Goal: Task Accomplishment & Management: Manage account settings

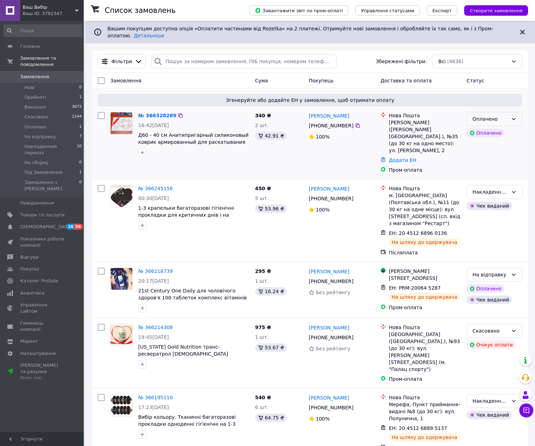
click at [504, 115] on div "Оплачено" at bounding box center [491, 119] width 36 height 8
click at [497, 126] on li "Прийнято" at bounding box center [494, 128] width 55 height 13
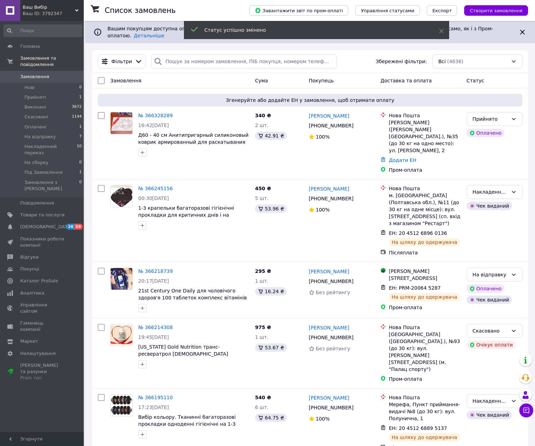
click at [154, 113] on link "№ 366328289" at bounding box center [155, 116] width 35 height 6
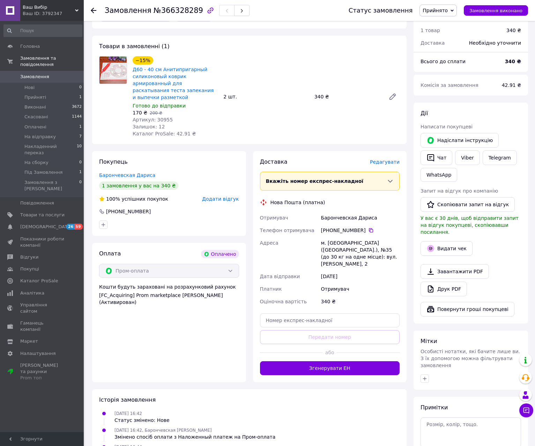
scroll to position [209, 0]
click at [341, 361] on button "Згенерувати ЕН" at bounding box center [330, 368] width 140 height 14
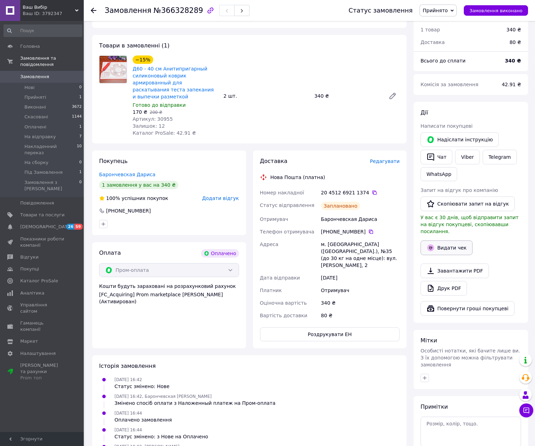
click at [447, 243] on button "Видати чек" at bounding box center [447, 247] width 52 height 15
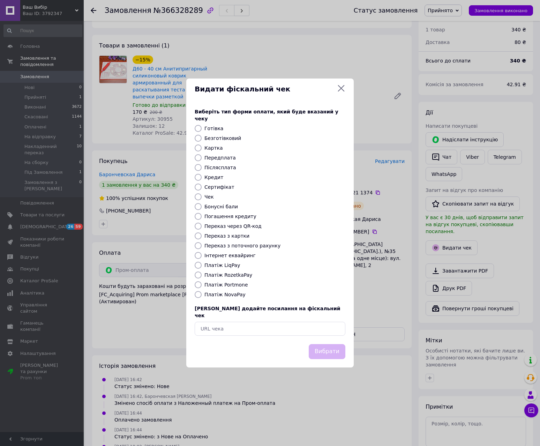
drag, startPoint x: 410, startPoint y: 193, endPoint x: 354, endPoint y: 204, distance: 58.0
click at [409, 193] on div "Видати фіскальний чек Виберіть тип форми оплати, який буде вказаний у чеку Готі…" at bounding box center [270, 223] width 540 height 446
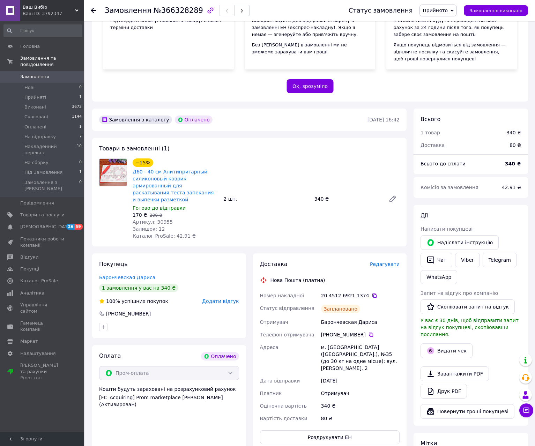
scroll to position [105, 0]
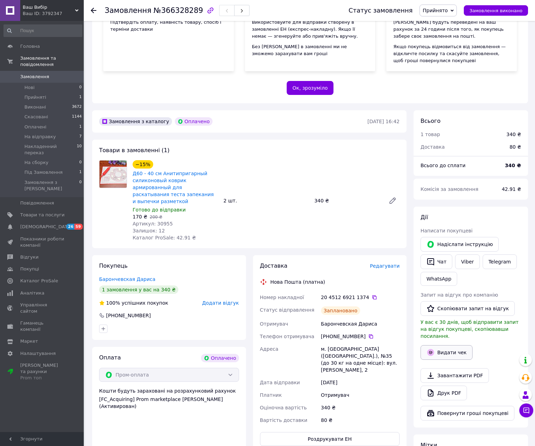
click at [456, 345] on button "Видати чек" at bounding box center [447, 352] width 52 height 15
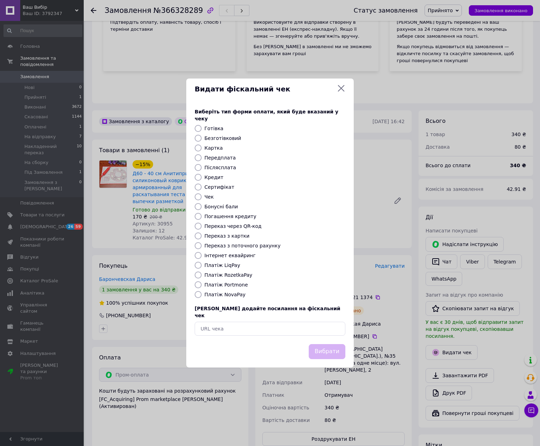
click at [234, 274] on label "Платіж RozetkaPay" at bounding box center [229, 275] width 48 height 6
click at [202, 274] on input "Платіж RozetkaPay" at bounding box center [198, 275] width 7 height 7
radio input "true"
click at [336, 347] on button "Вибрати" at bounding box center [327, 351] width 37 height 15
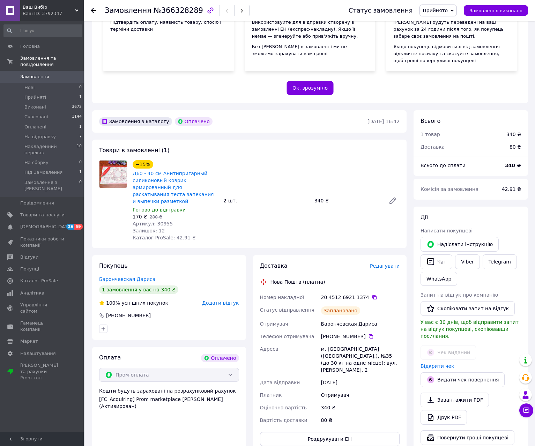
click at [454, 9] on icon at bounding box center [452, 10] width 3 height 3
click at [444, 54] on li "На відправку" at bounding box center [450, 56] width 60 height 10
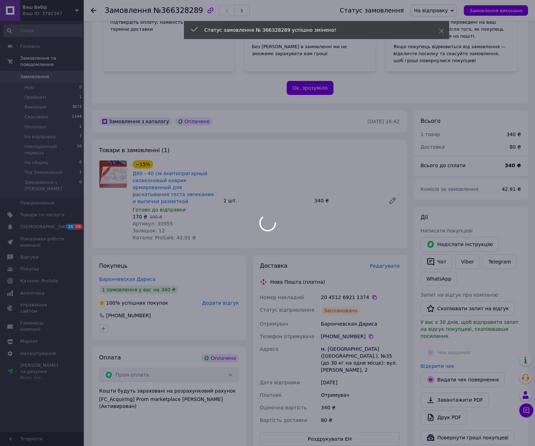
click at [45, 68] on div at bounding box center [267, 223] width 535 height 446
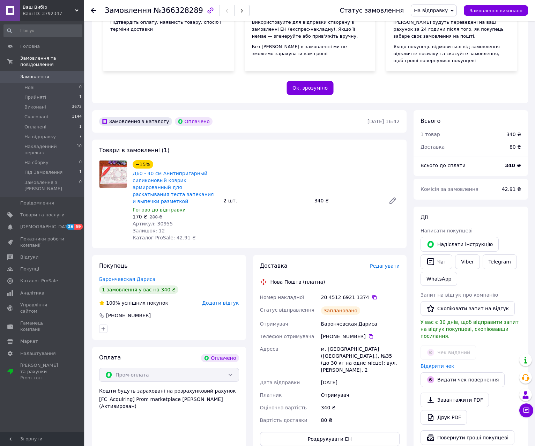
click at [33, 74] on span "Замовлення" at bounding box center [34, 77] width 29 height 6
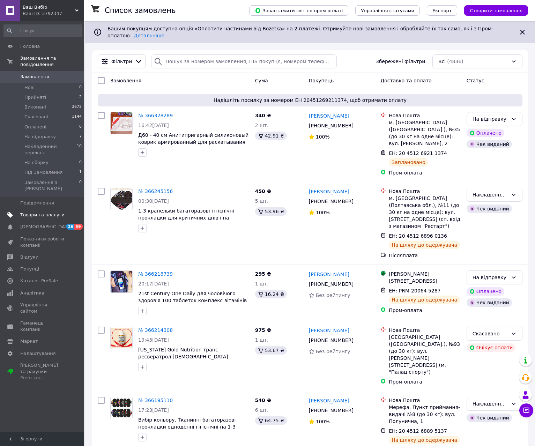
click at [40, 212] on span "Товари та послуги" at bounding box center [42, 215] width 44 height 6
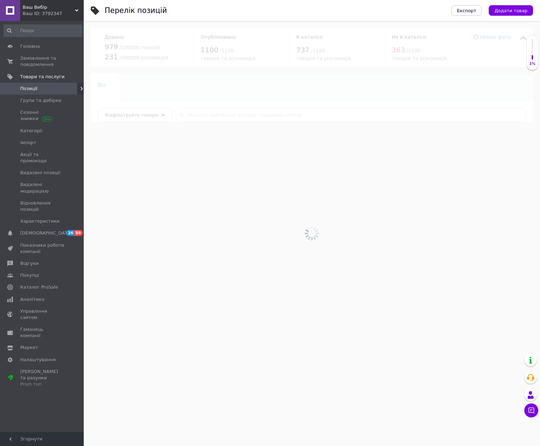
click at [209, 114] on div at bounding box center [312, 233] width 456 height 425
click at [202, 115] on input "text" at bounding box center [351, 115] width 350 height 14
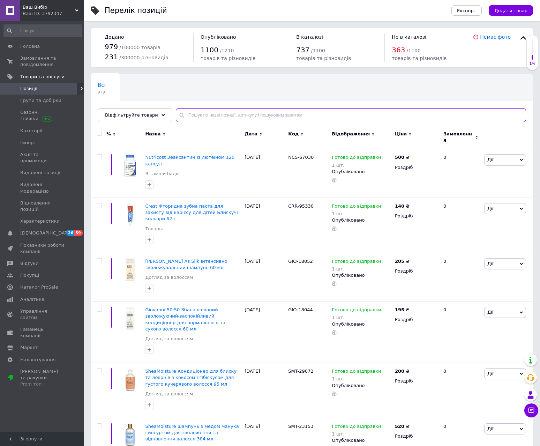
click at [195, 115] on input "text" at bounding box center [351, 115] width 350 height 14
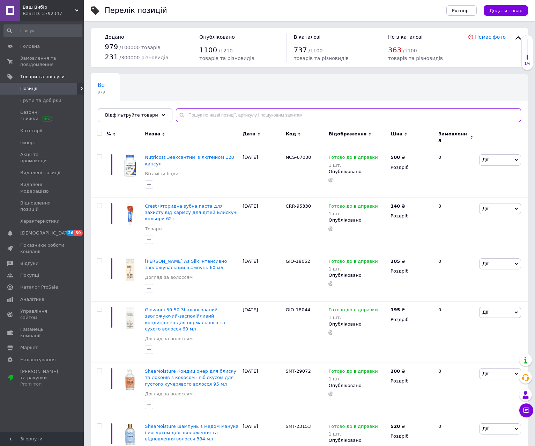
paste input "MBN-01430"
type input "MBN-01430"
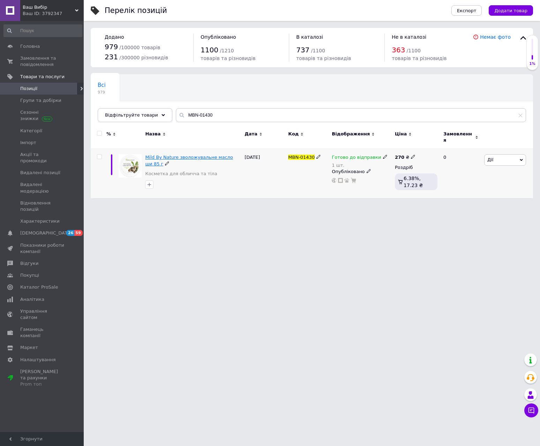
click at [187, 155] on span "Mild By Nature зволожувальне масло ши 85 г" at bounding box center [189, 161] width 88 height 12
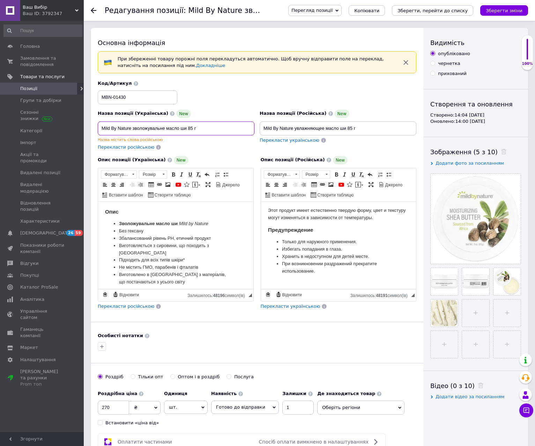
click at [163, 128] on input "Mild By Nature зволожувальне масло ши 85 г" at bounding box center [176, 128] width 157 height 14
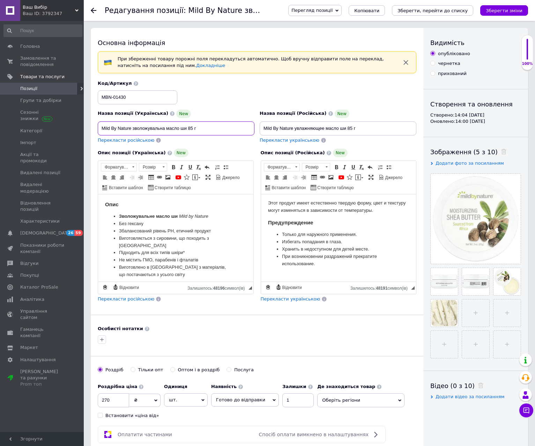
drag, startPoint x: 180, startPoint y: 127, endPoint x: 166, endPoint y: 130, distance: 14.3
click at [166, 130] on input "Mild By Nature зволожувальна масло ши 85 г" at bounding box center [176, 128] width 157 height 14
click at [199, 130] on input "Mild By Nature зволожувальна [PERSON_NAME] 85 г" at bounding box center [176, 128] width 157 height 14
drag, startPoint x: 192, startPoint y: 128, endPoint x: 120, endPoint y: 127, distance: 72.2
click at [96, 127] on div "Назва позиції (Українська) New Mild By Nature зволожувальна [PERSON_NAME] 85 г …" at bounding box center [176, 126] width 162 height 39
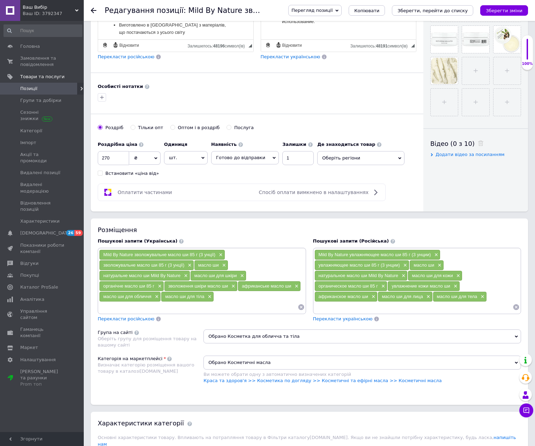
scroll to position [244, 0]
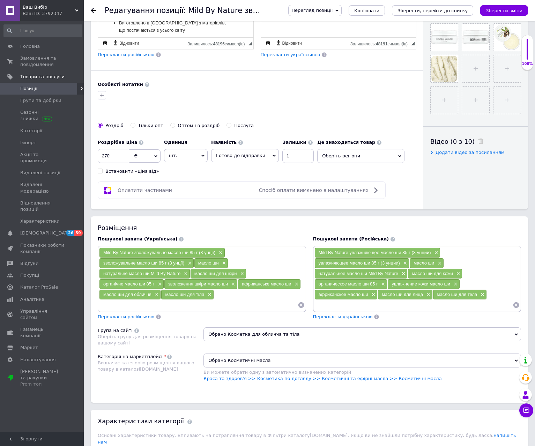
type input "Mild By Nature зволожувальна [PERSON_NAME] 85 г"
click at [244, 304] on input at bounding box center [198, 305] width 199 height 10
paste input "Mild By Nature зволожувальна [PERSON_NAME] 85 г"
type input "Mild By Nature зволожувальна [PERSON_NAME] 85 г"
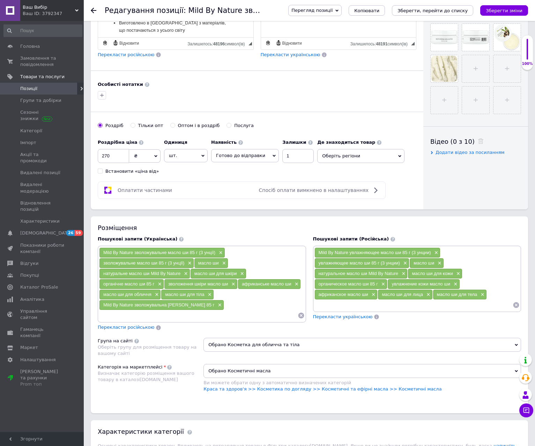
paste input "Mild By Nature зволожувальна [PERSON_NAME] 85 г"
drag, startPoint x: 134, startPoint y: 316, endPoint x: 96, endPoint y: 319, distance: 38.2
click at [95, 319] on div "Пошукові запити (Українська) Mild By Nature зволожувальне масло ши 85 г (3 унці…" at bounding box center [201, 283] width 215 height 102
type input "зволожувальна олія ши"
drag, startPoint x: 196, startPoint y: 316, endPoint x: 236, endPoint y: 316, distance: 39.8
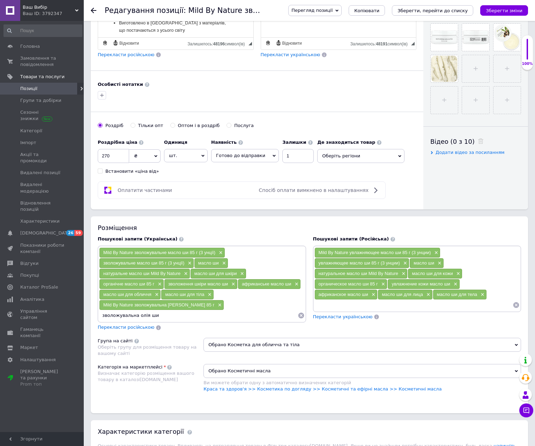
click at [236, 316] on input "зволожувальна олія ши" at bounding box center [198, 315] width 199 height 10
type input "олія ши для тіла"
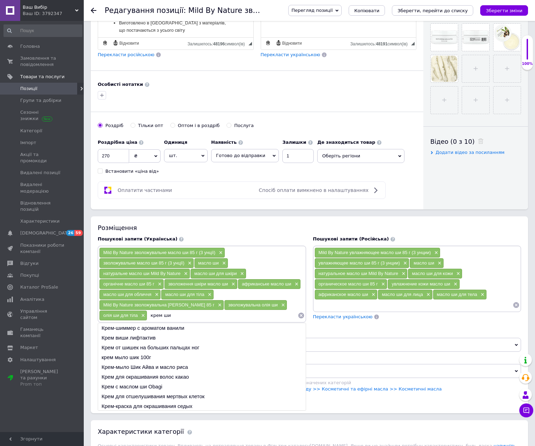
type input "крем ши"
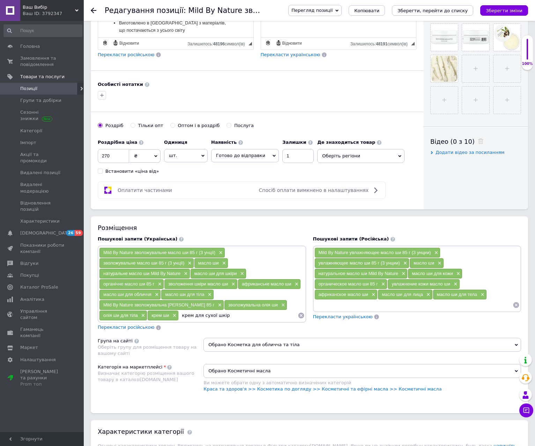
type input "крем для сухої шкіри"
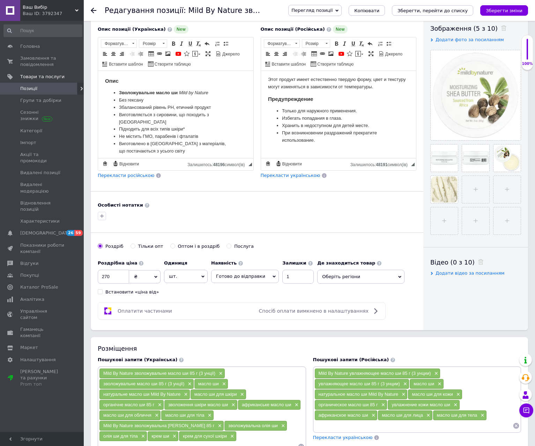
scroll to position [0, 0]
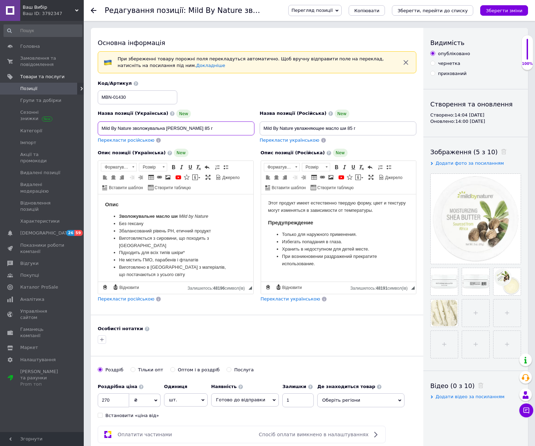
click at [213, 126] on input "Mild By Nature зволожувальна [PERSON_NAME] 85 г" at bounding box center [176, 128] width 157 height 14
drag, startPoint x: 135, startPoint y: 128, endPoint x: 262, endPoint y: 133, distance: 126.4
click at [262, 133] on div "Назва позиції (Українська) New Mild By Nature зволожувальна олія ши 85 г крем д…" at bounding box center [257, 112] width 324 height 68
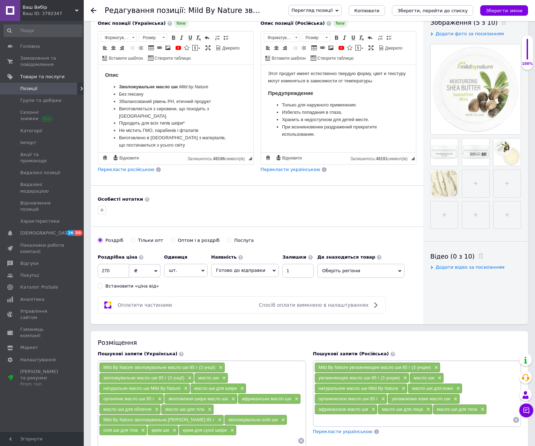
scroll to position [244, 0]
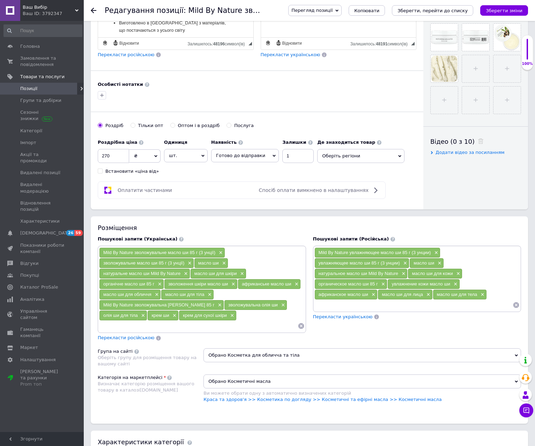
type input "Mild By Nature зволожувальна олія ши 85 г крем для обличчя та тіла для сухої по…"
drag, startPoint x: 219, startPoint y: 333, endPoint x: 213, endPoint y: 332, distance: 6.0
click at [219, 332] on div "Mild By Nature зволожувальне масло ши 85 г (3 унції) × зволожувальне масло ши 8…" at bounding box center [202, 289] width 208 height 87
click at [129, 327] on input at bounding box center [198, 326] width 199 height 10
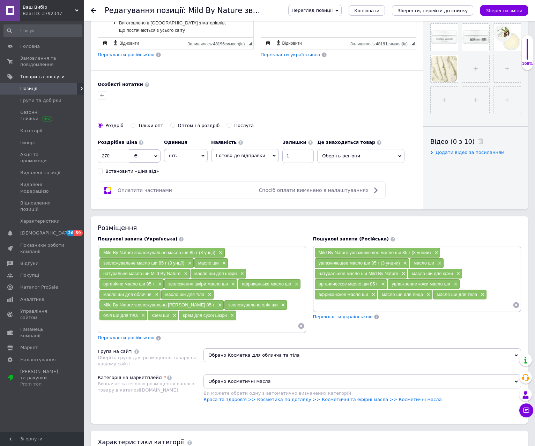
paste input "крем для обличчя та тіла для сухої подразненої шкіри"
drag, startPoint x: 143, startPoint y: 327, endPoint x: 163, endPoint y: 329, distance: 20.4
click at [163, 329] on input "крем для обличчя та тіла для сухої подразненої шкіри" at bounding box center [198, 326] width 199 height 10
type input "крем для обличчя сухої подразненої шкіри"
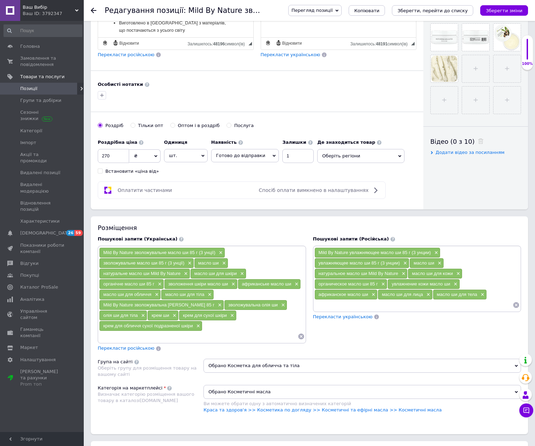
paste input "крем для обличчя та тіла для сухої подразненої шкіри"
drag, startPoint x: 140, startPoint y: 336, endPoint x: 268, endPoint y: 340, distance: 128.1
click at [268, 340] on input "крем для обличчя та тіла для сухої подразненої шкіри" at bounding box center [198, 336] width 199 height 10
type input "крем для обличчя"
paste input "крем для обличчя та тіла для сухої подразненої шкіри"
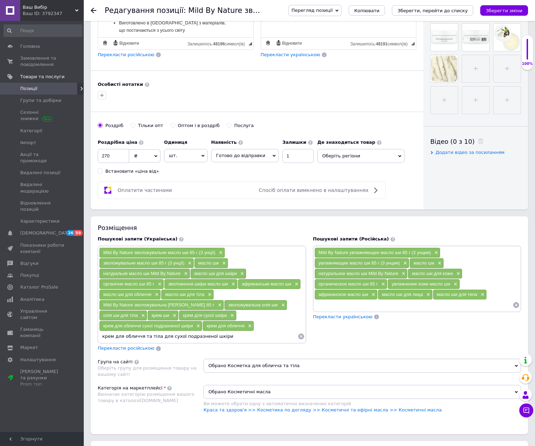
drag, startPoint x: 124, startPoint y: 338, endPoint x: 156, endPoint y: 339, distance: 32.5
click at [156, 339] on input "крем для обличчя та тіла для сухої подразненої шкіри" at bounding box center [198, 336] width 199 height 10
drag, startPoint x: 144, startPoint y: 337, endPoint x: 169, endPoint y: 337, distance: 25.1
click at [169, 337] on input "крем для для сухої подразненої шкіри" at bounding box center [198, 336] width 199 height 10
type input "крем для для сухої шкіри"
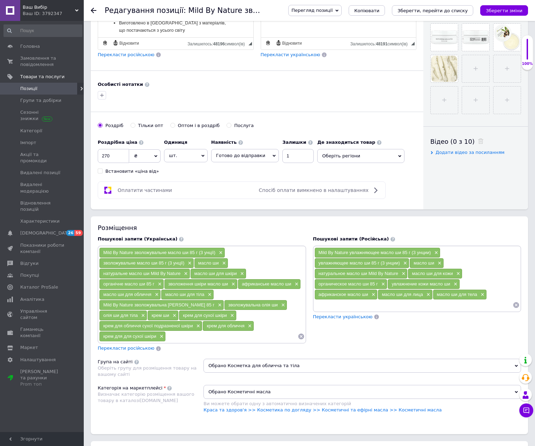
paste input "крем для обличчя та тіла для сухої подразненої шкіри"
drag, startPoint x: 208, startPoint y: 337, endPoint x: 244, endPoint y: 342, distance: 35.9
click at [244, 342] on input "крем для обличчя та тіла для сухої подразненої шкіри" at bounding box center [232, 336] width 132 height 10
type input "крем для обличчя подразненої шкіри"
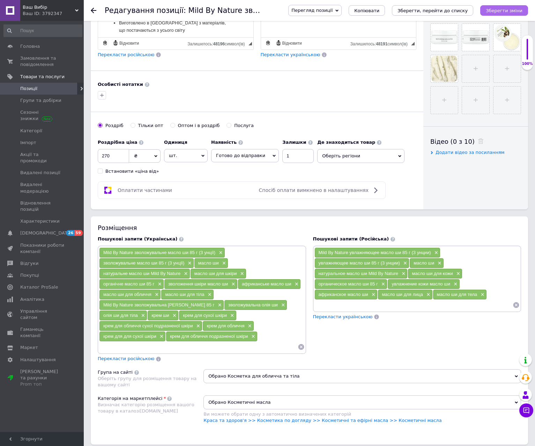
click at [509, 12] on icon "Зберегти зміни" at bounding box center [504, 10] width 37 height 5
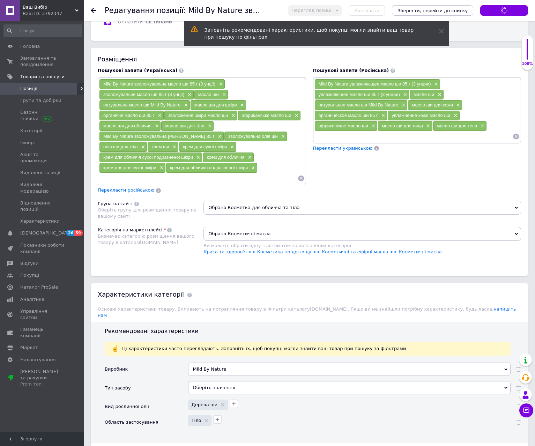
scroll to position [523, 0]
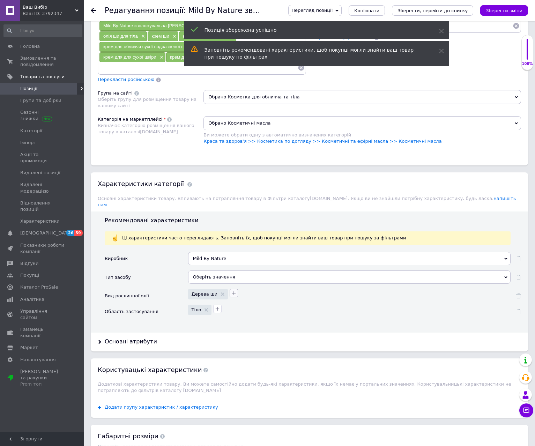
click at [231, 290] on icon "button" at bounding box center [234, 293] width 6 height 6
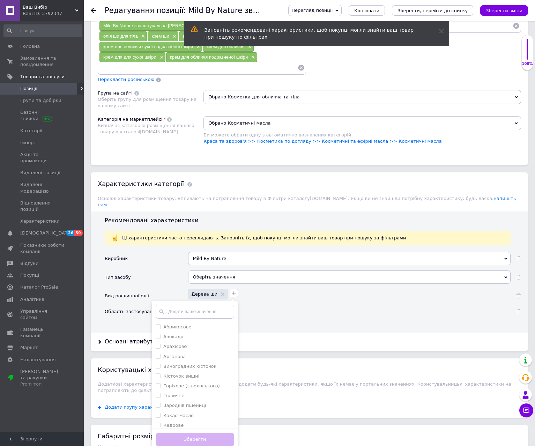
drag, startPoint x: 277, startPoint y: 302, endPoint x: 238, endPoint y: 306, distance: 39.3
click at [275, 303] on div "Тіло" at bounding box center [348, 309] width 324 height 12
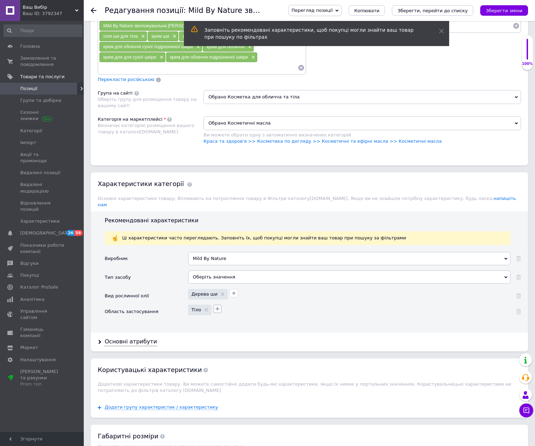
click at [219, 306] on icon "button" at bounding box center [218, 309] width 6 height 6
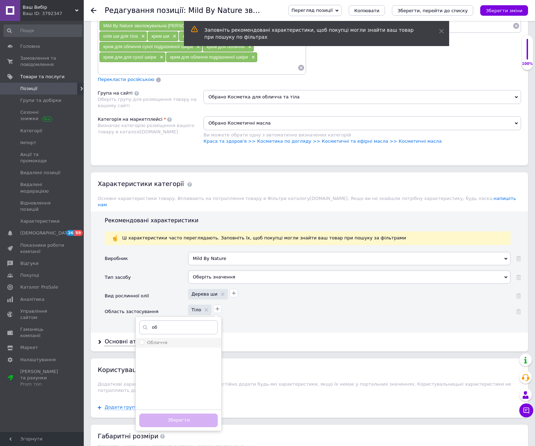
type input "об"
click at [163, 340] on label "Обличчя" at bounding box center [157, 342] width 20 height 5
checkbox input "true"
drag, startPoint x: 196, startPoint y: 409, endPoint x: 196, endPoint y: 403, distance: 5.6
click at [196, 409] on div "Зберегти" at bounding box center [179, 419] width 86 height 21
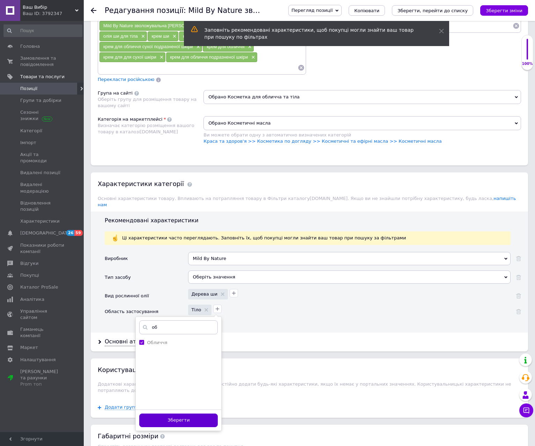
drag, startPoint x: 184, startPoint y: 413, endPoint x: 187, endPoint y: 405, distance: 8.5
click at [184, 414] on button "Зберегти" at bounding box center [178, 421] width 79 height 14
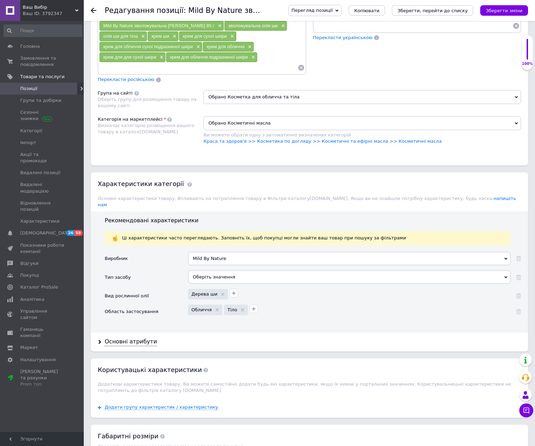
click at [223, 270] on div "Оберіть значення" at bounding box center [349, 276] width 322 height 13
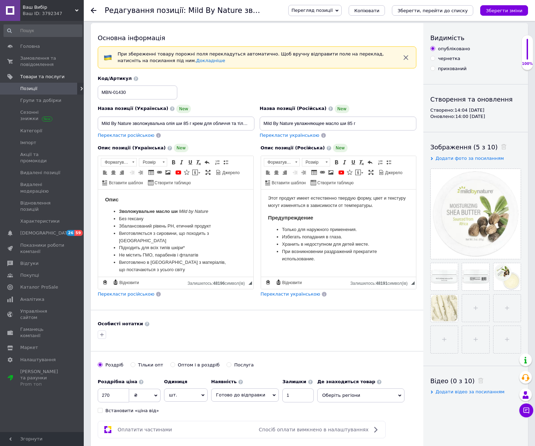
scroll to position [0, 0]
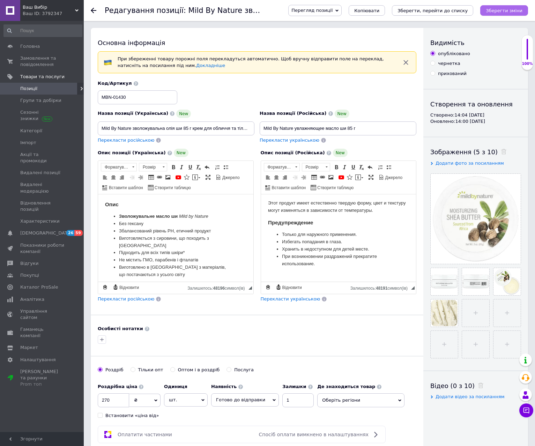
click at [510, 8] on icon "Зберегти зміни" at bounding box center [504, 10] width 37 height 5
drag, startPoint x: 222, startPoint y: 128, endPoint x: 263, endPoint y: 128, distance: 41.2
click at [263, 128] on div "Назва позиції (Українська) New Mild By Nature зволожувальна олія ши 85 г крем д…" at bounding box center [257, 112] width 324 height 68
click at [183, 126] on input "Mild By Nature зволожувальна олія ши 85 г крем для обличчя та тіла для сухої по…" at bounding box center [176, 128] width 157 height 14
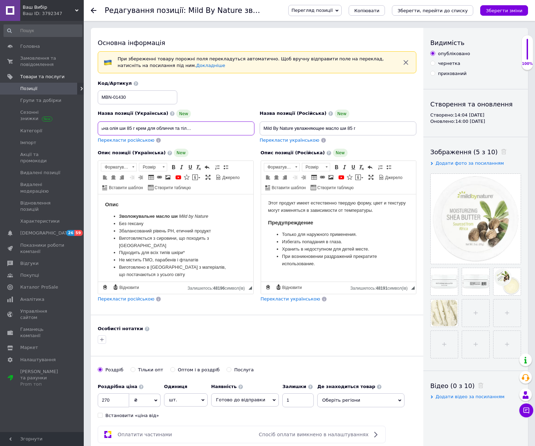
drag, startPoint x: 200, startPoint y: 128, endPoint x: 261, endPoint y: 131, distance: 61.5
click at [259, 131] on div "Назва позиції (Українська) New Mild By Nature зволожувальна олія ши 85 г крем д…" at bounding box center [257, 112] width 324 height 68
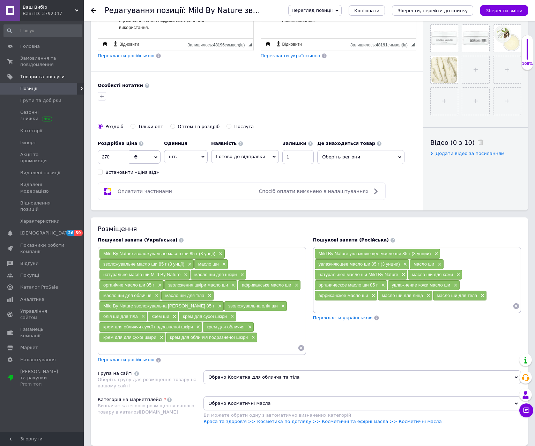
scroll to position [244, 0]
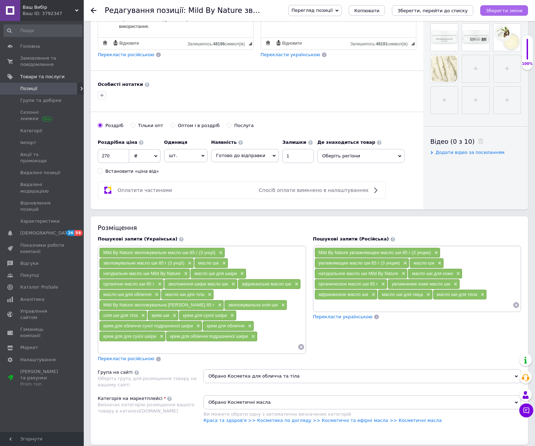
type input "Mild By Nature зволожувальна олія ши 85 г крем для обличчя та тіла для усіх тип…"
click at [507, 10] on icon "Зберегти зміни" at bounding box center [504, 10] width 37 height 5
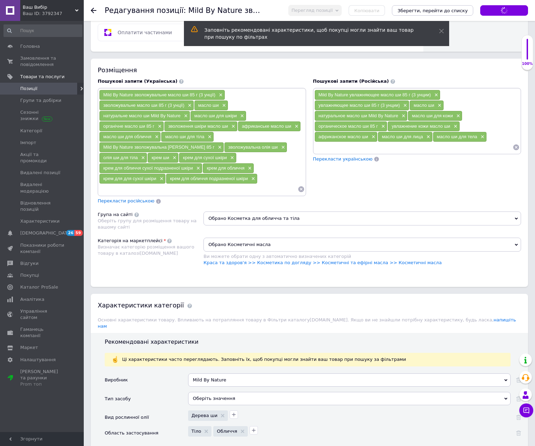
scroll to position [523, 0]
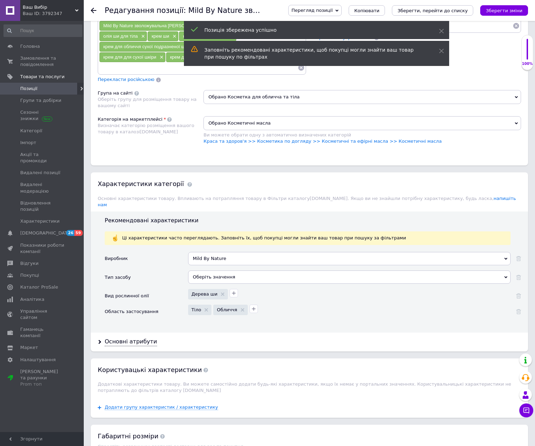
click at [217, 271] on div "Оберіть значення" at bounding box center [349, 276] width 322 height 13
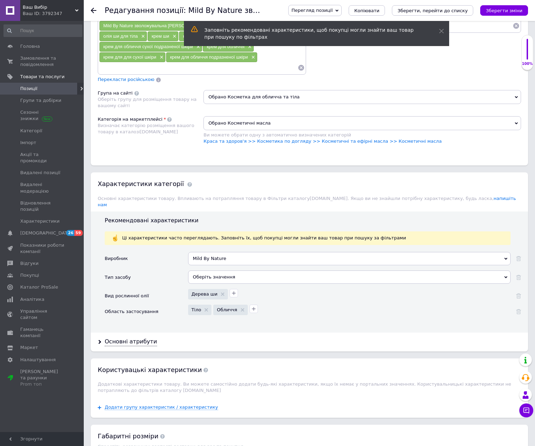
click at [158, 271] on div "Тип засобу" at bounding box center [146, 279] width 83 height 18
click at [138, 338] on div "Основні атрибути" at bounding box center [131, 342] width 52 height 8
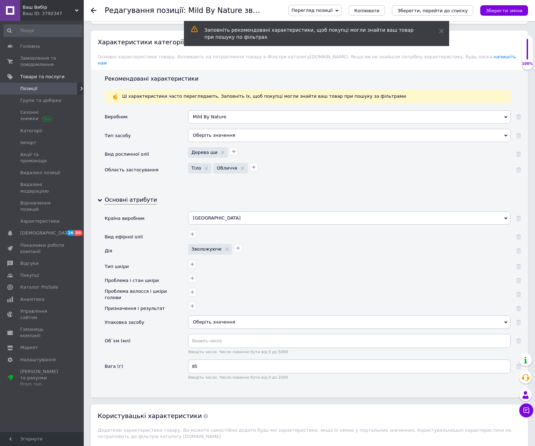
scroll to position [698, 0]
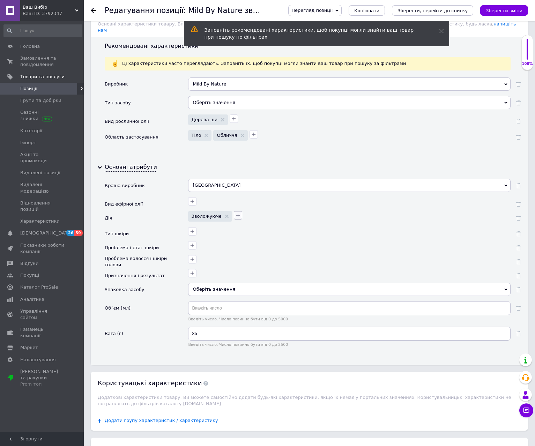
click at [235, 213] on button "button" at bounding box center [238, 215] width 8 height 8
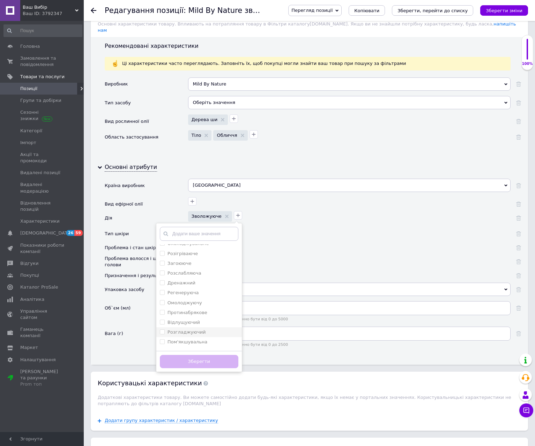
scroll to position [70, 0]
click at [195, 304] on label "Пом'якшувальна" at bounding box center [188, 306] width 40 height 5
checkbox input "true"
click at [183, 339] on label "Освіжаюче" at bounding box center [181, 341] width 26 height 5
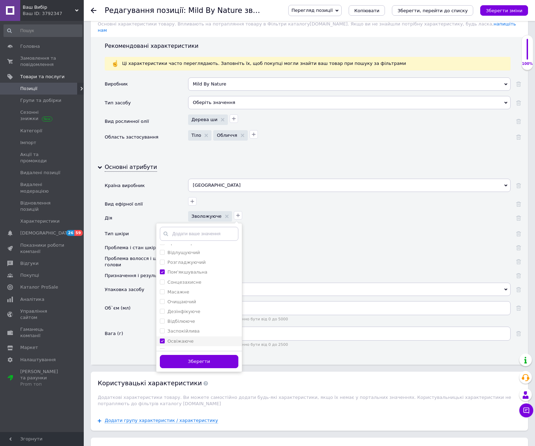
checkbox input "true"
click at [187, 288] on label "Зміцнювальну" at bounding box center [185, 290] width 34 height 5
checkbox input "true"
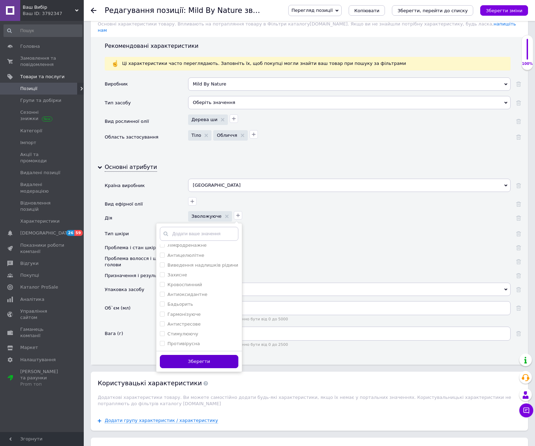
drag, startPoint x: 206, startPoint y: 352, endPoint x: 213, endPoint y: 337, distance: 16.7
click at [206, 355] on button "Зберегти" at bounding box center [199, 362] width 79 height 14
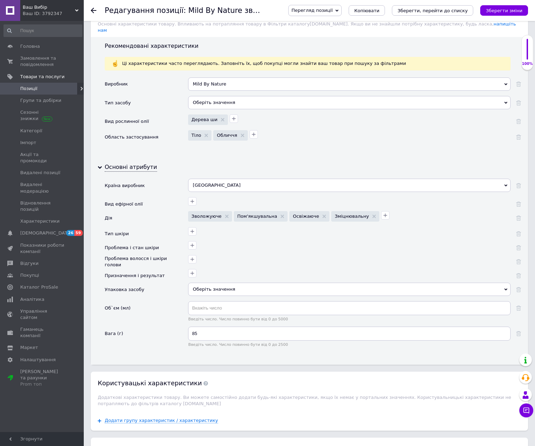
click at [197, 226] on div at bounding box center [348, 230] width 324 height 10
click at [194, 229] on icon "button" at bounding box center [193, 232] width 6 height 6
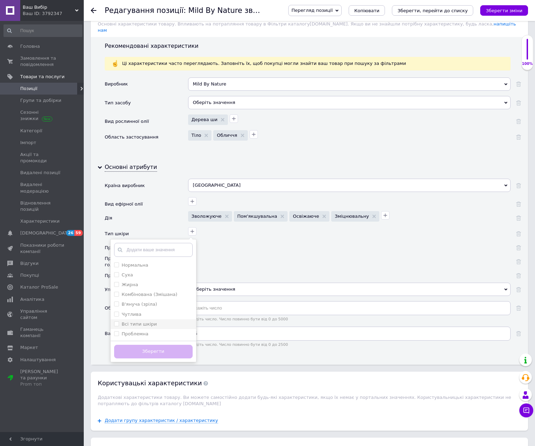
drag, startPoint x: 117, startPoint y: 328, endPoint x: 116, endPoint y: 320, distance: 8.0
click at [116, 331] on input "Проблемна" at bounding box center [116, 333] width 5 height 5
checkbox input "true"
click at [116, 321] on шкіри "Всі типи шкіри" at bounding box center [116, 323] width 5 height 5
checkbox шкіри "true"
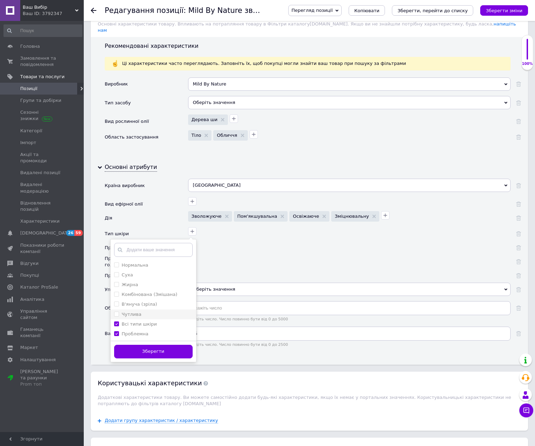
click at [117, 312] on input "Чутлива" at bounding box center [116, 314] width 5 height 5
checkbox input "true"
click at [116, 292] on \(Змішана\) "Комбінована (Змішана)" at bounding box center [116, 294] width 5 height 5
checkbox \(Змішана\) "true"
drag, startPoint x: 117, startPoint y: 278, endPoint x: 117, endPoint y: 274, distance: 4.5
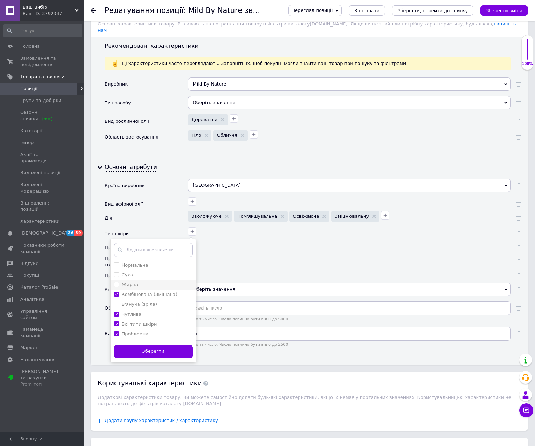
click at [117, 282] on input "Жирна" at bounding box center [116, 284] width 5 height 5
checkbox input "true"
click at [117, 272] on input "Суха" at bounding box center [116, 274] width 5 height 5
checkbox input "true"
click at [118, 262] on input "Нормальна" at bounding box center [116, 264] width 5 height 5
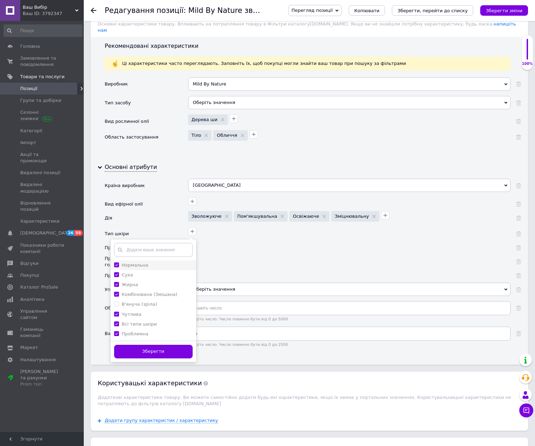
checkbox input "true"
click at [149, 345] on button "Зберегти" at bounding box center [153, 352] width 79 height 14
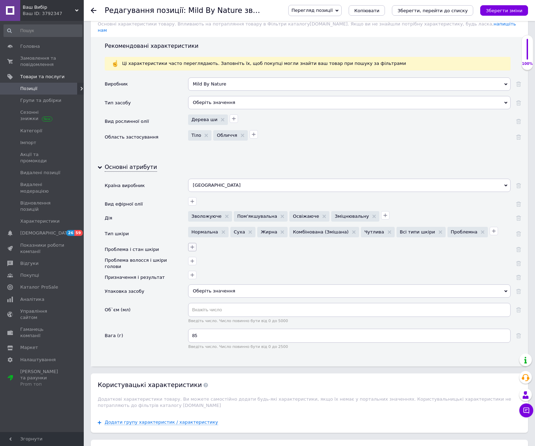
click at [192, 244] on icon "button" at bounding box center [193, 247] width 6 height 6
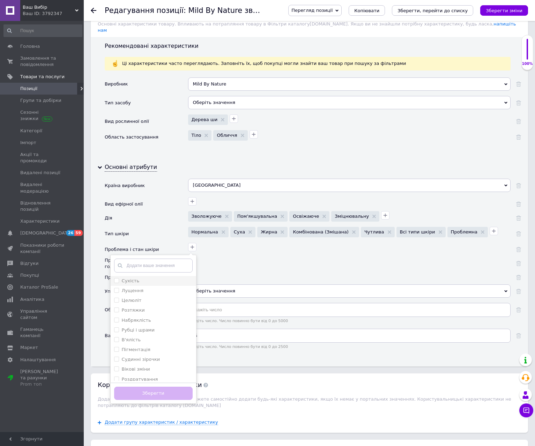
click at [117, 278] on input "Сухість" at bounding box center [116, 280] width 5 height 5
checkbox input "true"
click at [115, 288] on label "Лущення" at bounding box center [129, 291] width 30 height 6
click at [115, 288] on input "Лущення" at bounding box center [116, 290] width 5 height 5
checkbox input "false"
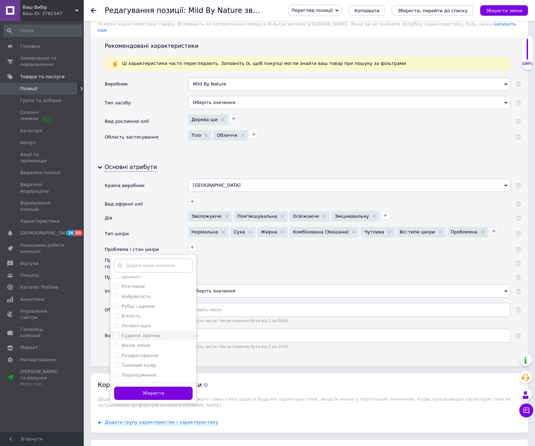
scroll to position [35, 0]
click at [117, 361] on input "Пошкодження" at bounding box center [116, 363] width 5 height 5
checkbox input "true"
click at [115, 362] on input "Чутливість" at bounding box center [116, 364] width 5 height 5
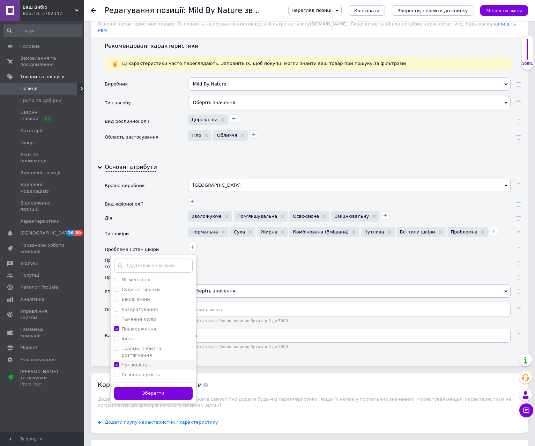
click at [119, 362] on span at bounding box center [116, 364] width 5 height 5
click at [119, 362] on input "Чутливість" at bounding box center [116, 364] width 5 height 5
checkbox input "true"
click at [116, 372] on сухість "Сезонна сухість" at bounding box center [116, 374] width 5 height 5
checkbox сухість "true"
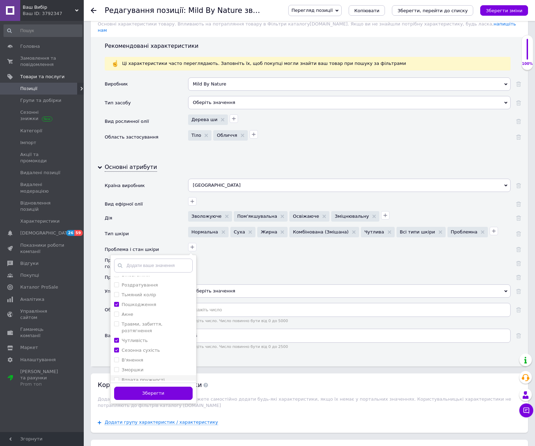
scroll to position [105, 0]
click at [116, 367] on пружності "Втрата пружності" at bounding box center [116, 369] width 5 height 5
checkbox пружності "false"
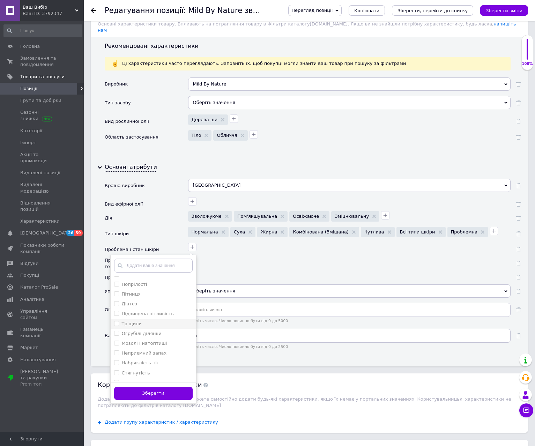
click at [116, 321] on input "Тріщини" at bounding box center [116, 323] width 5 height 5
checkbox input "true"
click at [116, 331] on ділянки "Огрубілі ділянки" at bounding box center [116, 333] width 5 height 5
checkbox ділянки "true"
click at [116, 341] on натоптиші "Мозолі і натоптиші" at bounding box center [116, 343] width 5 height 5
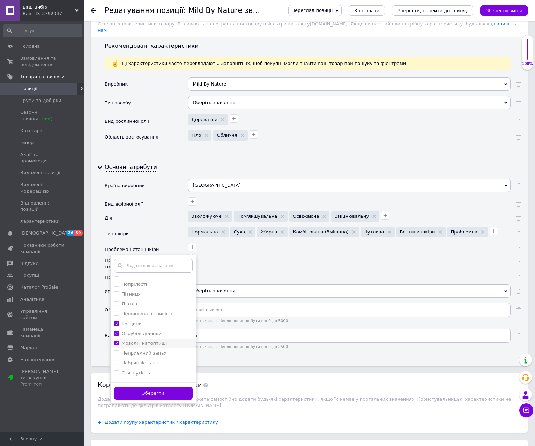
checkbox натоптиші "true"
click at [116, 370] on input "Стягнутість" at bounding box center [116, 372] width 5 height 5
checkbox input "true"
click at [154, 387] on button "Зберегти" at bounding box center [153, 394] width 79 height 14
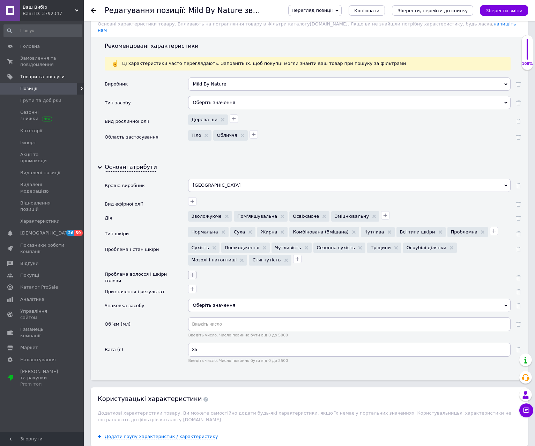
click at [192, 272] on icon "button" at bounding box center [193, 275] width 6 height 6
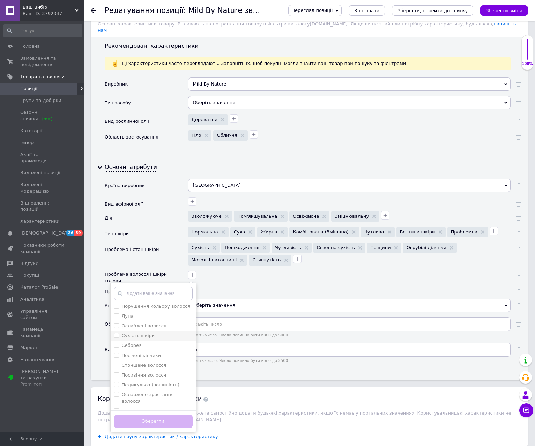
scroll to position [62, 0]
click at [232, 283] on div at bounding box center [348, 288] width 324 height 10
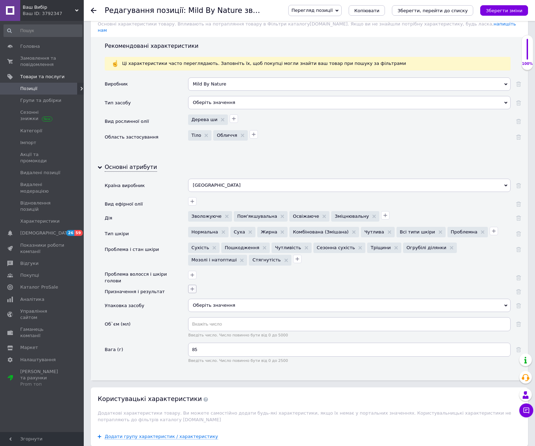
click at [191, 286] on icon "button" at bounding box center [193, 289] width 6 height 6
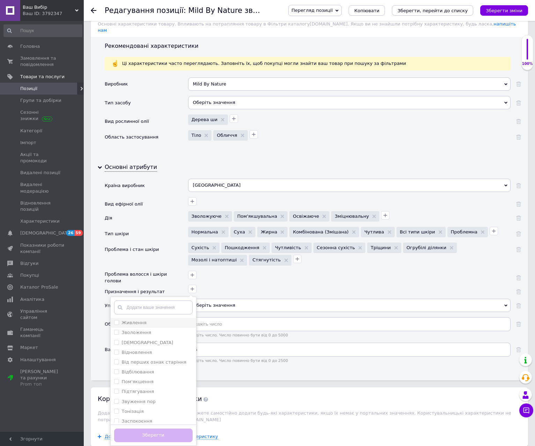
click at [115, 320] on input "Живлення" at bounding box center [116, 322] width 5 height 5
checkbox input "true"
click at [115, 330] on input "Зволоження" at bounding box center [116, 332] width 5 height 5
checkbox input "true"
click at [117, 340] on input "[DEMOGRAPHIC_DATA]" at bounding box center [116, 342] width 5 height 5
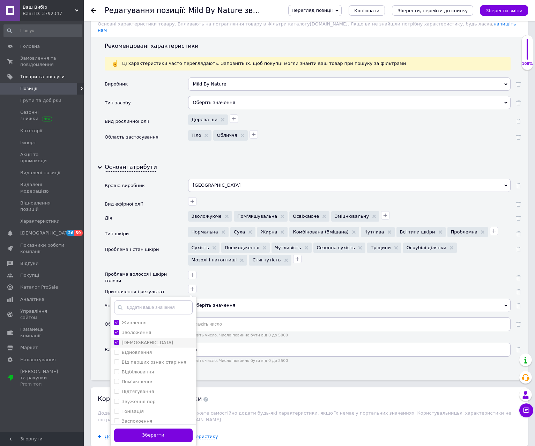
checkbox input "true"
click at [118, 379] on input "Пом'якшення" at bounding box center [116, 381] width 5 height 5
checkbox input "true"
click at [116, 333] on ран\/тріщинок "Загоєння ран/тріщинок" at bounding box center [116, 335] width 5 height 5
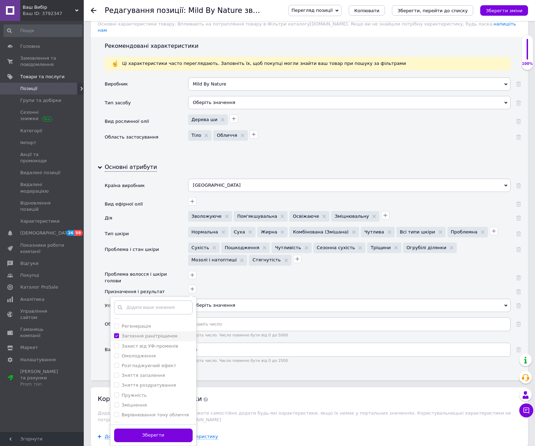
checkbox ран\/тріщинок "true"
click at [116, 363] on ефект "Розгладжуючий ефект" at bounding box center [116, 365] width 5 height 5
checkbox ефект "true"
click at [115, 373] on запалення "Зняття запалення" at bounding box center [116, 375] width 5 height 5
checkbox запалення "true"
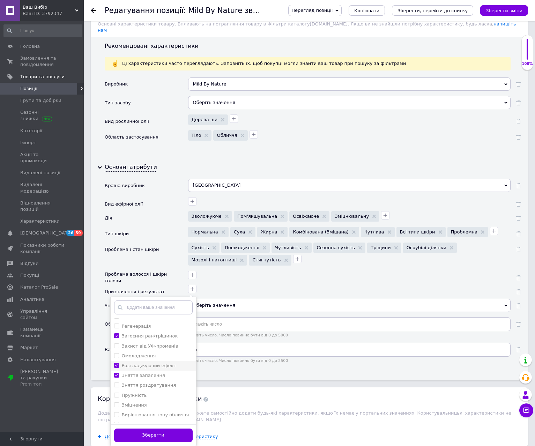
click at [115, 363] on ефект "Розгладжуючий ефект" at bounding box center [116, 365] width 5 height 5
checkbox ефект "false"
click at [116, 393] on input "Пружність" at bounding box center [116, 395] width 5 height 5
checkbox input "true"
click at [115, 402] on input "Зміцнення" at bounding box center [116, 404] width 5 height 5
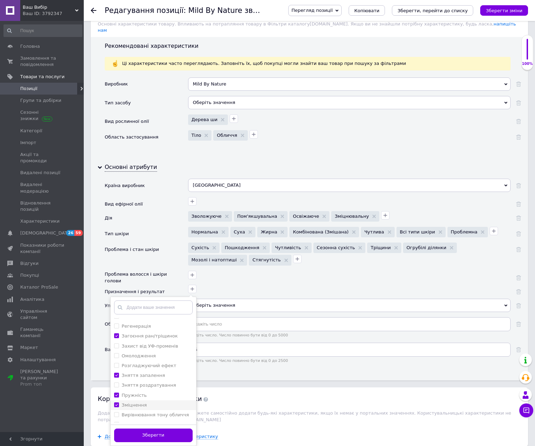
checkbox input "true"
click at [118, 393] on input "Пружність" at bounding box center [116, 395] width 5 height 5
checkbox input "false"
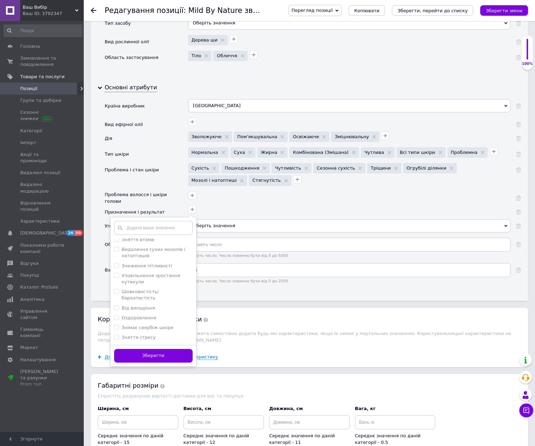
scroll to position [803, 0]
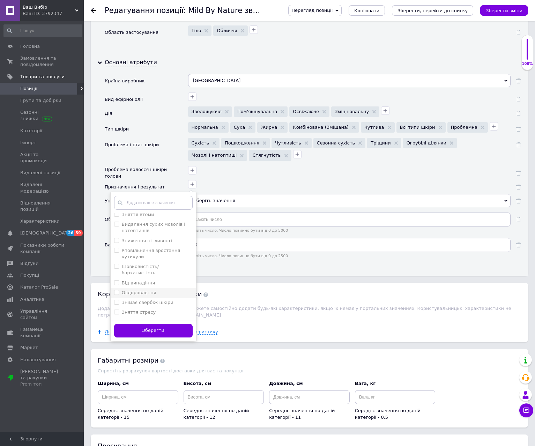
click at [116, 290] on input "Оздоровлення" at bounding box center [116, 292] width 5 height 5
checkbox input "true"
click at [150, 325] on button "Зберегти" at bounding box center [153, 331] width 79 height 14
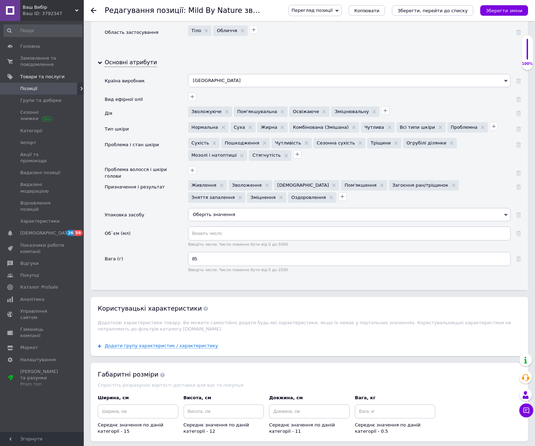
click at [203, 208] on div "Оберіть значення" at bounding box center [349, 214] width 322 height 13
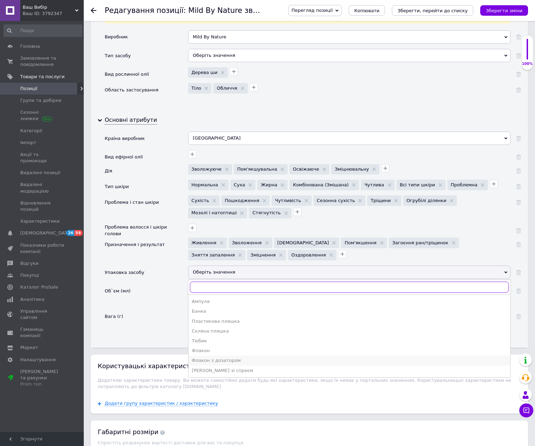
scroll to position [733, 0]
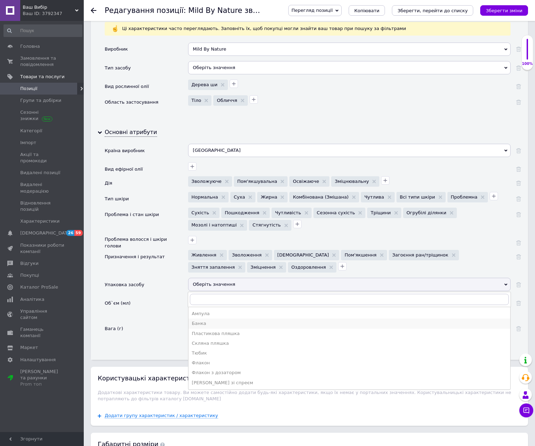
click at [202, 320] on div "Банка" at bounding box center [349, 323] width 315 height 6
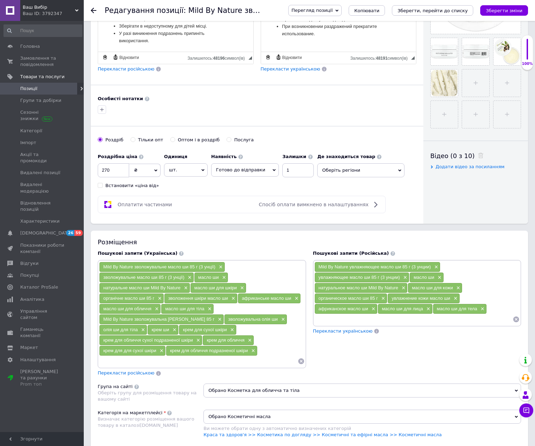
scroll to position [174, 0]
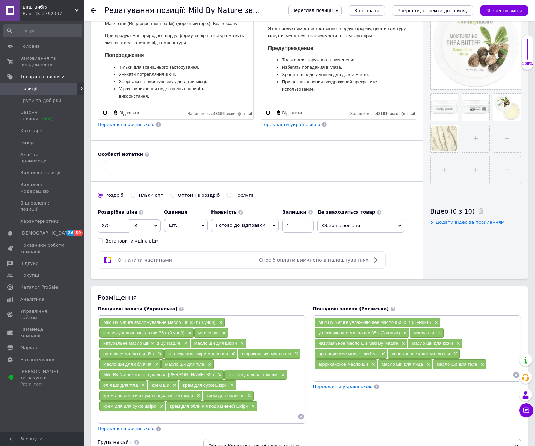
click at [457, 10] on icon "Зберегти, перейти до списку" at bounding box center [432, 10] width 70 height 5
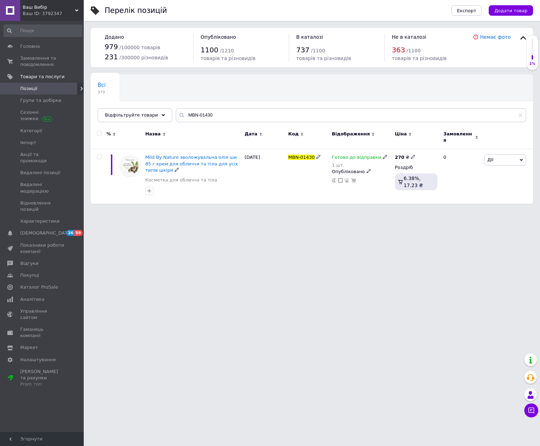
click at [160, 155] on span "Mild By Nature зволожувальна олія ши 85 г крем для обличчя та тіла для усіх тип…" at bounding box center [191, 164] width 93 height 18
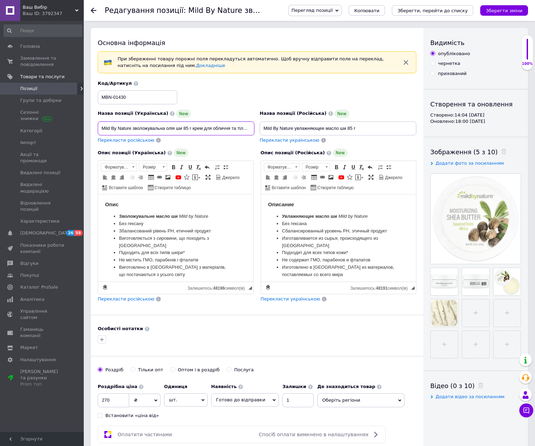
drag, startPoint x: 98, startPoint y: 128, endPoint x: 191, endPoint y: 132, distance: 93.6
click at [192, 133] on input "Mild By Nature зволожувальна олія ши 85 г крем для обличчя та тіла для усіх тип…" at bounding box center [176, 128] width 157 height 14
click at [107, 401] on input "270" at bounding box center [113, 400] width 31 height 14
type input "230"
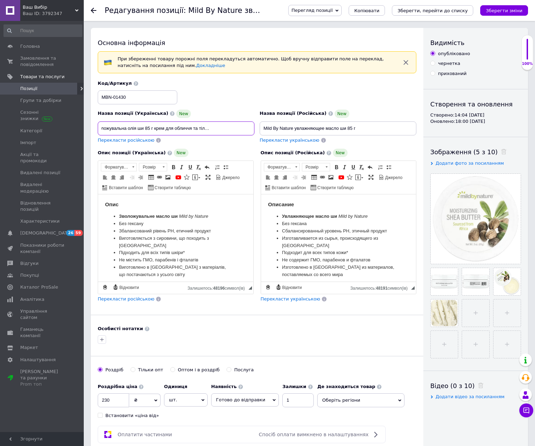
drag, startPoint x: 222, startPoint y: 128, endPoint x: 269, endPoint y: 128, distance: 47.5
click at [273, 128] on div "Назва позиції (Українська) New Mild By Nature зволожувальна олія ши 85 г крем д…" at bounding box center [257, 112] width 324 height 68
click at [249, 128] on input "Mild By Nature зволожувальна олія ши 85 г крем для обличчя та тіла для усіх тип…" at bounding box center [176, 128] width 157 height 14
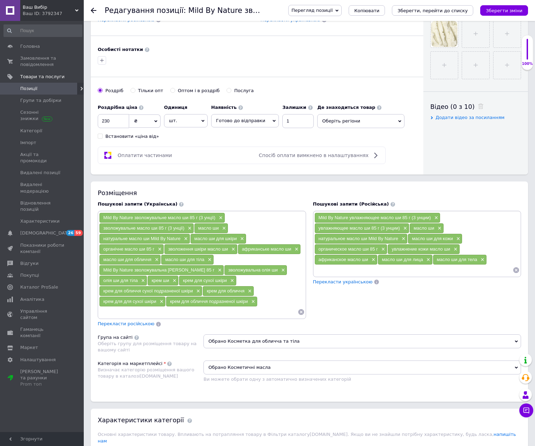
scroll to position [0, 0]
click at [204, 309] on input at bounding box center [198, 312] width 199 height 10
paste input "Moisturizing [PERSON_NAME] Butter"
type input "Moisturizing [PERSON_NAME] Butter"
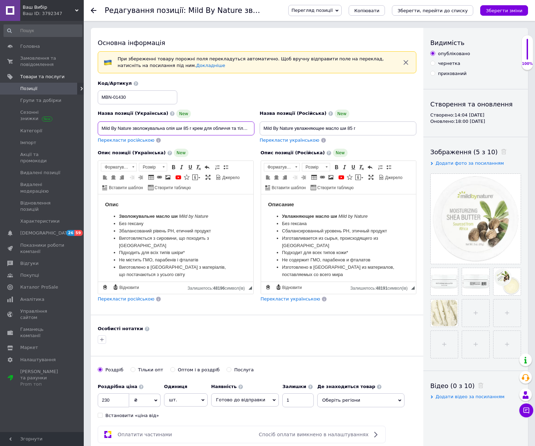
scroll to position [0, 38]
drag, startPoint x: 212, startPoint y: 134, endPoint x: 270, endPoint y: 135, distance: 58.3
click at [270, 135] on div "Назва позиції (Українська) New Mild By Nature зволожувальна олія ши 85 г крем д…" at bounding box center [257, 112] width 324 height 68
click at [223, 132] on input "Mild By Nature зволожувальна олія ши 85 г крем для обличчя та тіла для усіх тип…" at bounding box center [176, 128] width 157 height 14
drag, startPoint x: 210, startPoint y: 128, endPoint x: 261, endPoint y: 133, distance: 51.1
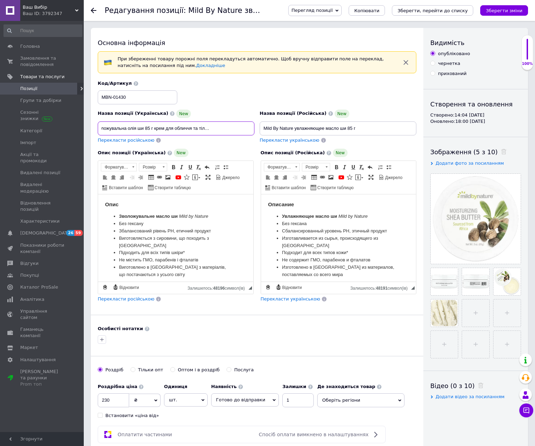
click at [261, 133] on div "Назва позиції (Українська) New Mild By Nature зволожувальна олія ши 85 г крем д…" at bounding box center [257, 112] width 324 height 68
paste input "Moisturizing [PERSON_NAME] Butter"
type input "Mild By Nature зволожувальна олія ши 85 г крем для обличчя та тіла Moisturizing…"
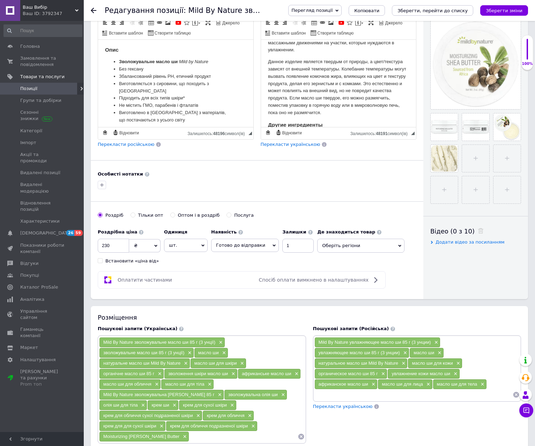
scroll to position [244, 0]
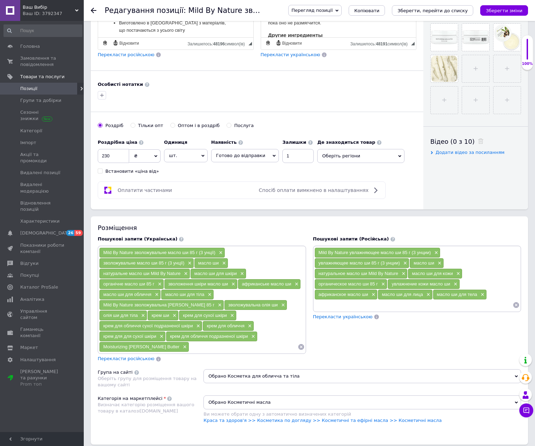
click at [198, 349] on input at bounding box center [243, 347] width 109 height 10
paste input "Moisturizing [PERSON_NAME] Butter"
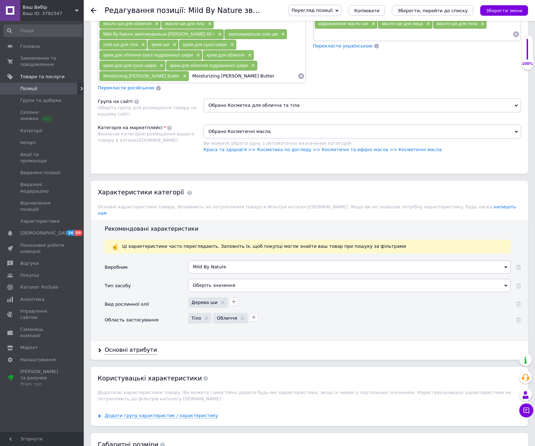
scroll to position [523, 0]
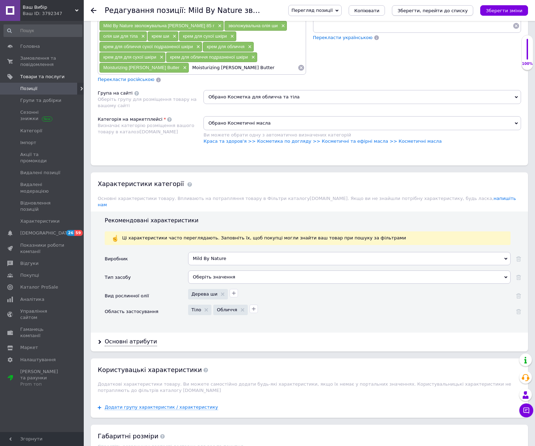
type input "Moisturizing [PERSON_NAME] Butter"
click at [437, 13] on icon "Зберегти, перейти до списку" at bounding box center [432, 10] width 70 height 5
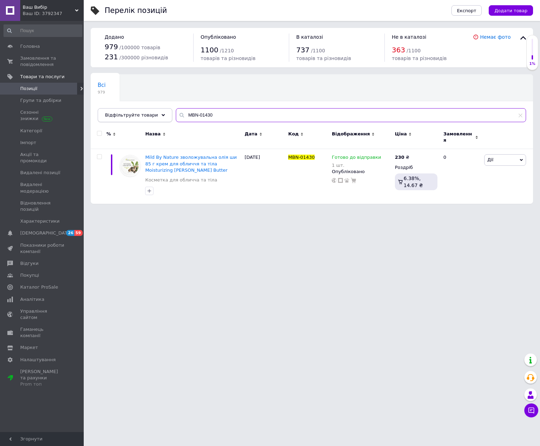
drag, startPoint x: 218, startPoint y: 118, endPoint x: 150, endPoint y: 109, distance: 68.0
click at [150, 109] on div "Відфільтруйте товари MBN-01430" at bounding box center [312, 115] width 429 height 14
paste input "CEN-22702"
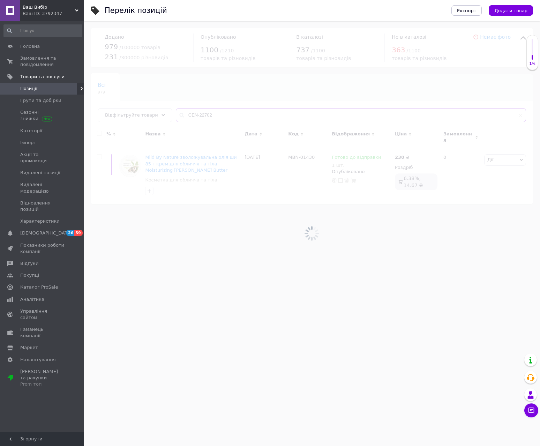
type input "CEN-22702"
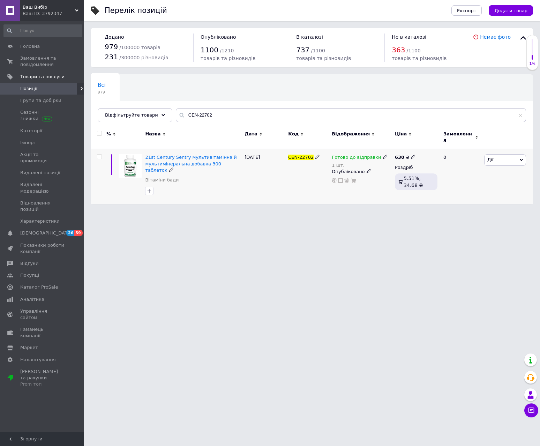
click at [207, 163] on div "21st Century Sentry мультивітамінна й мультимінеральна добавка 300 таблеток Віт…" at bounding box center [193, 170] width 96 height 32
click at [207, 161] on span "21st Century Sentry мультивітамінна й мультимінеральна добавка 300 таблеток" at bounding box center [190, 164] width 91 height 18
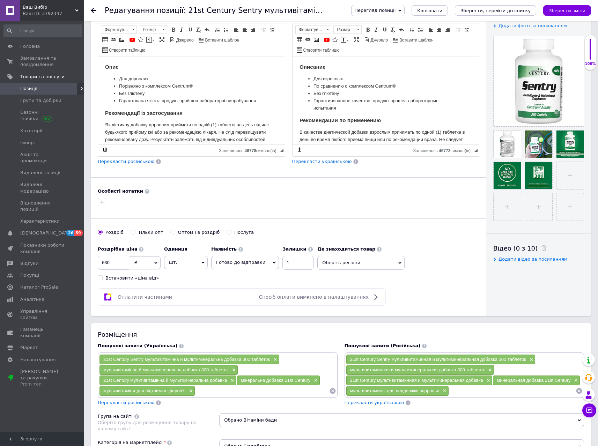
scroll to position [140, 0]
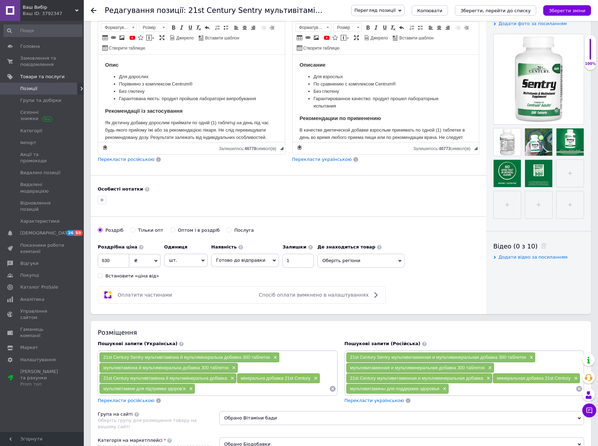
click at [340, 259] on span "Оберіть регіони" at bounding box center [360, 261] width 87 height 14
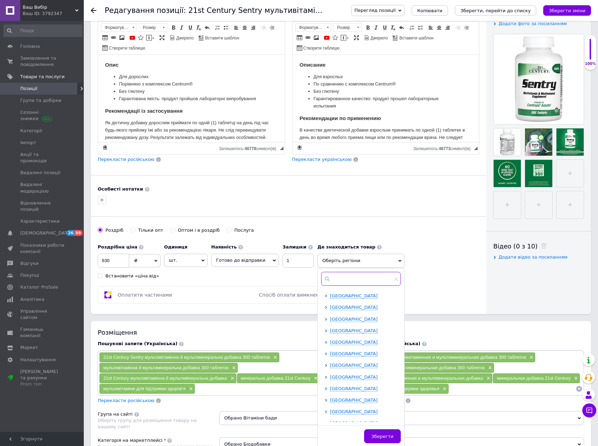
click at [334, 276] on input "text" at bounding box center [361, 279] width 80 height 14
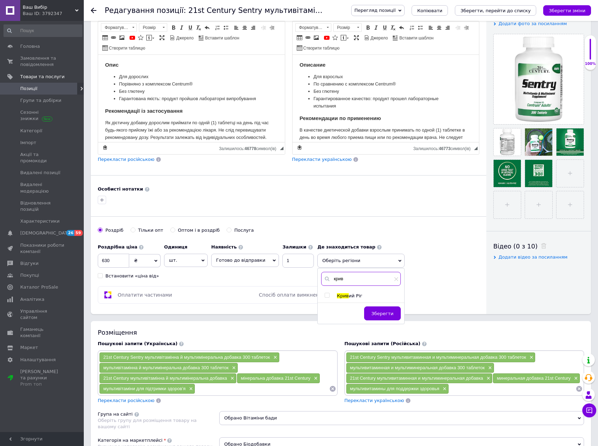
type input "крив"
click at [340, 294] on div "Крив ий Ріг" at bounding box center [369, 296] width 64 height 6
click at [342, 288] on div "крив Крив ий Ріг Зберегти" at bounding box center [361, 295] width 87 height 55
click at [349, 293] on span "ий Ріг" at bounding box center [356, 295] width 14 height 5
checkbox input "true"
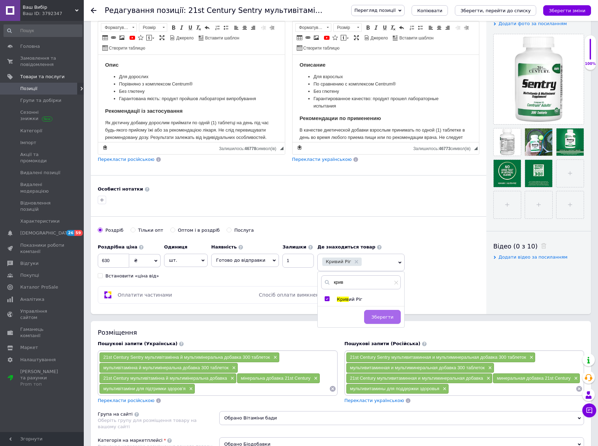
click at [378, 310] on button "Зберегти" at bounding box center [382, 317] width 37 height 14
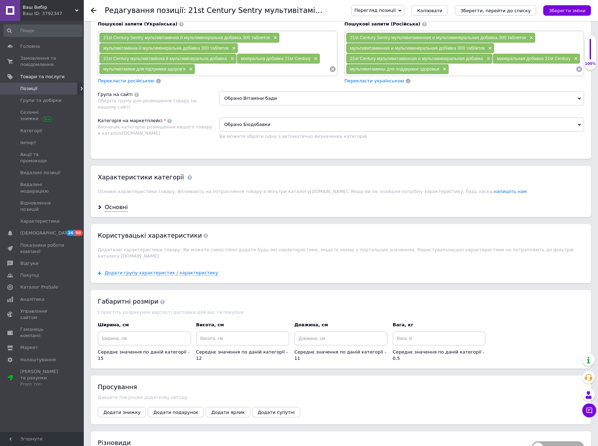
scroll to position [530, 0]
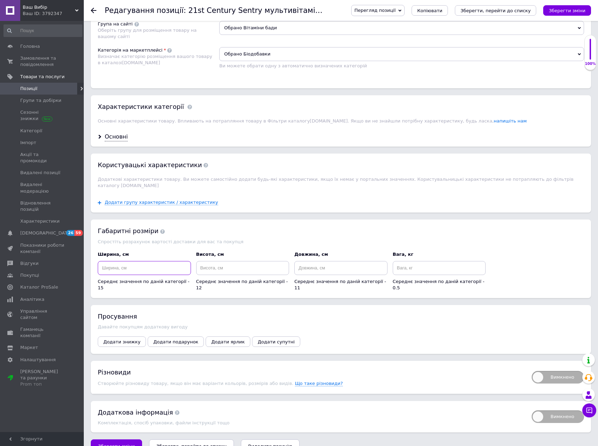
click at [138, 261] on input at bounding box center [144, 268] width 93 height 14
type input "15"
click at [205, 261] on input at bounding box center [242, 268] width 93 height 14
type input "15"
click at [307, 261] on input at bounding box center [340, 268] width 93 height 14
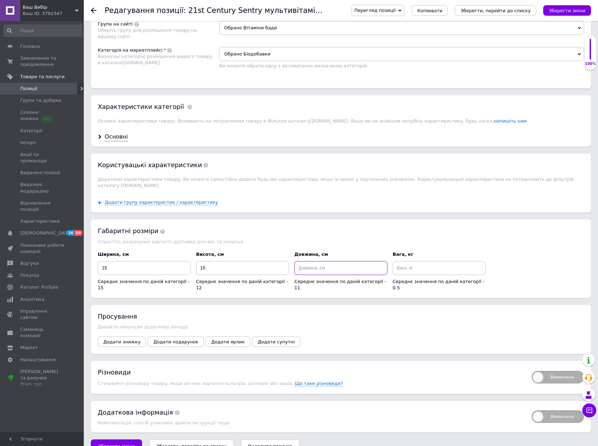
type input "0"
type input "10"
click at [401, 263] on input at bounding box center [439, 268] width 93 height 14
type input "0.4"
click at [506, 11] on icon "Зберегти, перейти до списку" at bounding box center [495, 10] width 70 height 5
